Goal: Navigation & Orientation: Find specific page/section

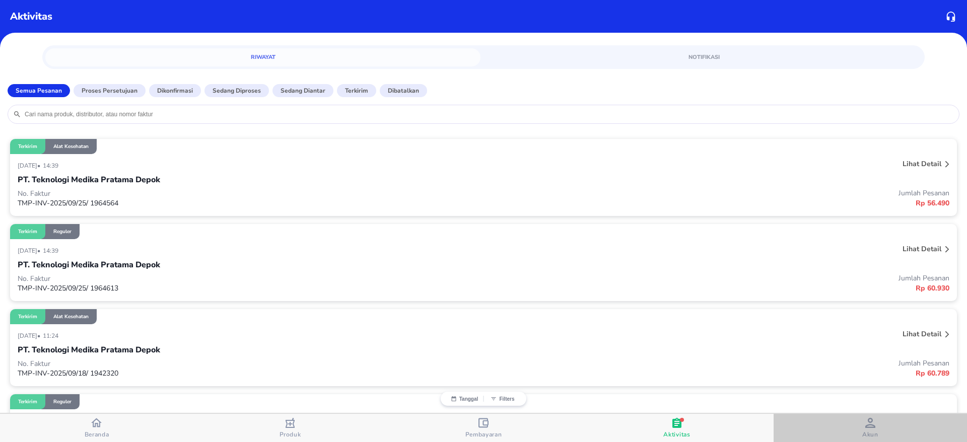
click at [865, 425] on div "Akun" at bounding box center [870, 428] width 16 height 21
